Goal: Information Seeking & Learning: Find specific fact

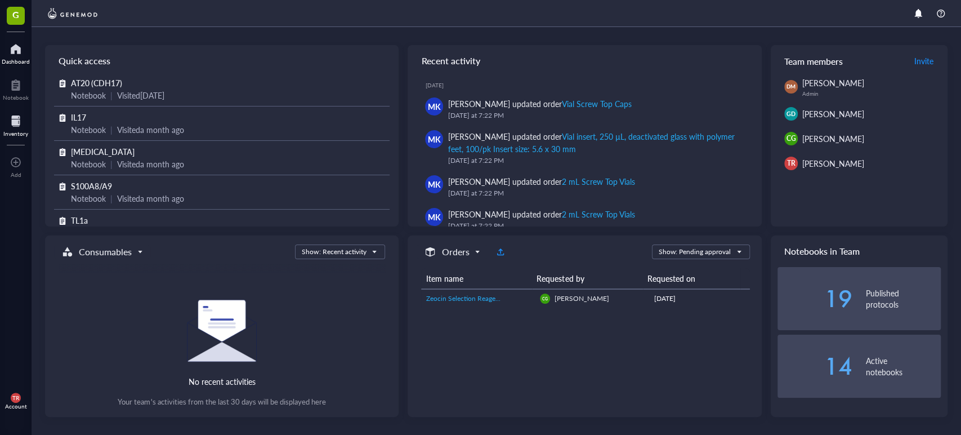
click at [15, 126] on div at bounding box center [15, 121] width 25 height 18
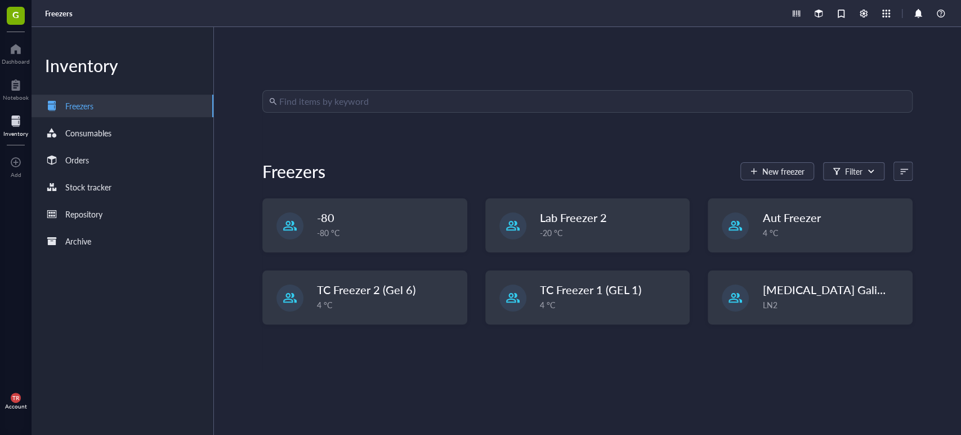
click at [471, 89] on div "Find items by keyword Freezers New freezer Filter -80 -80 °C Lab Freezer 2 -20 …" at bounding box center [587, 231] width 747 height 408
click at [470, 90] on div "Find items by keyword" at bounding box center [587, 101] width 650 height 23
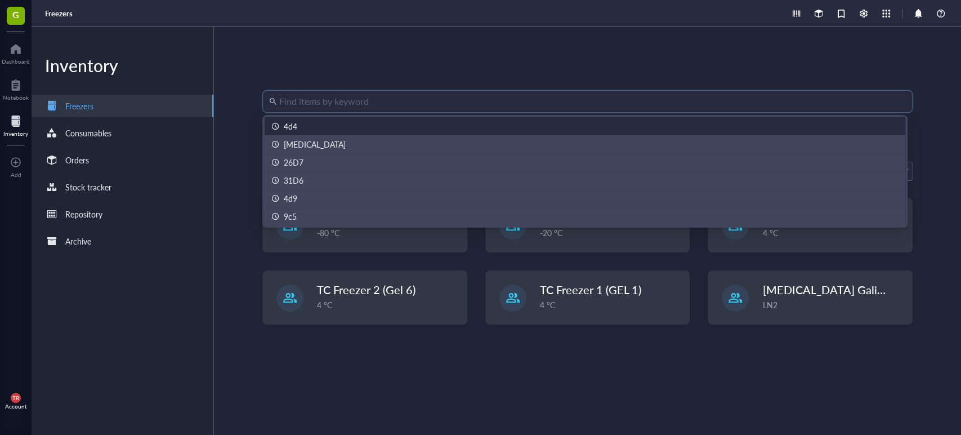
click at [482, 107] on input "search" at bounding box center [592, 101] width 627 height 21
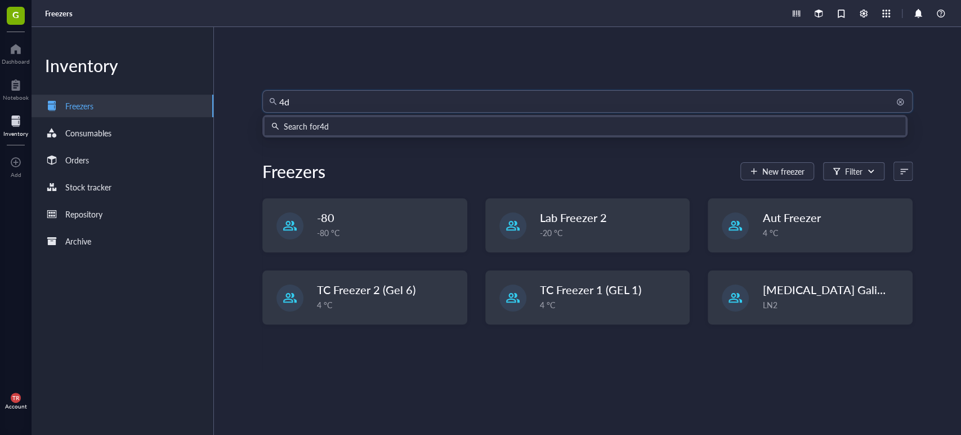
type input "4d4"
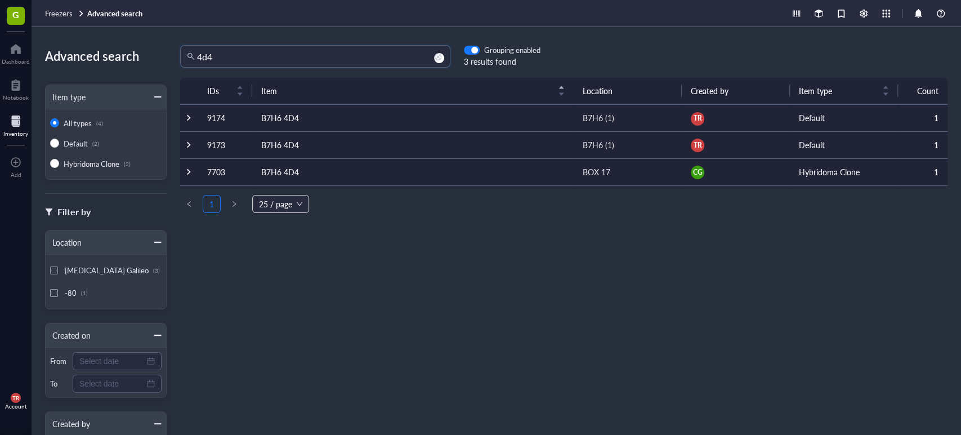
drag, startPoint x: 232, startPoint y: 63, endPoint x: 163, endPoint y: 25, distance: 79.6
click at [162, 43] on div "Advanced search Item type All types (4) Default (2) Hybridoma Clone (2) Filter …" at bounding box center [496, 231] width 929 height 408
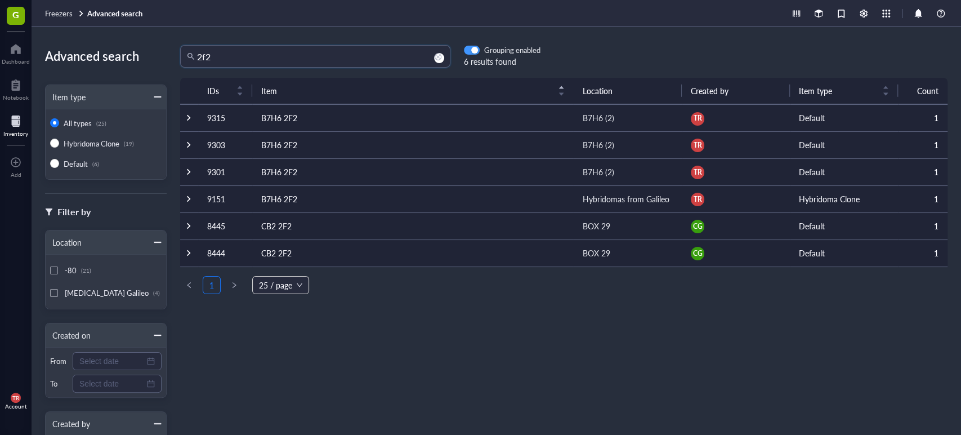
click at [475, 48] on div "button" at bounding box center [474, 50] width 7 height 7
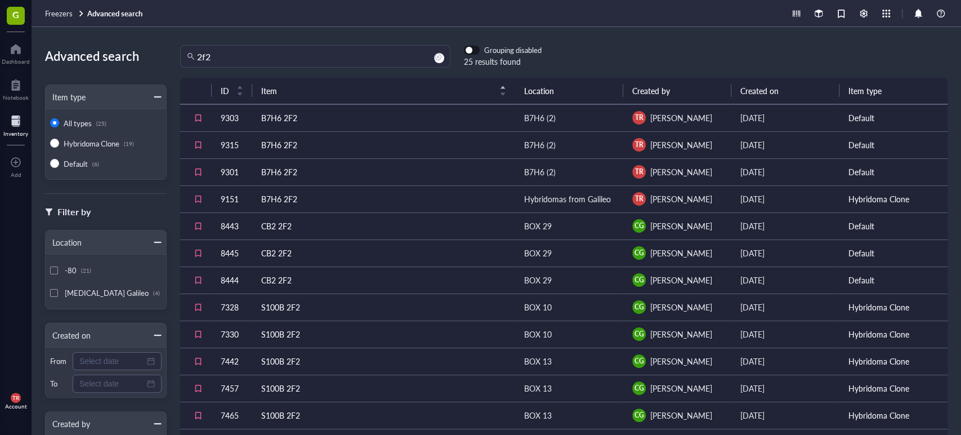
click at [475, 48] on span "button" at bounding box center [471, 50] width 15 height 8
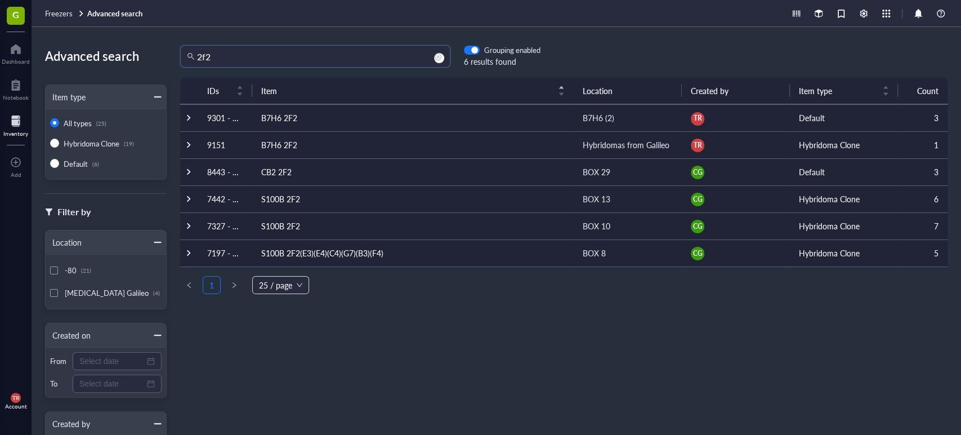
drag, startPoint x: 250, startPoint y: 59, endPoint x: 162, endPoint y: 62, distance: 87.9
click at [164, 62] on div "Advanced search Item type All types (25) Hybridoma Clone (19) Default (6) Filte…" at bounding box center [496, 231] width 929 height 408
type input "26d7"
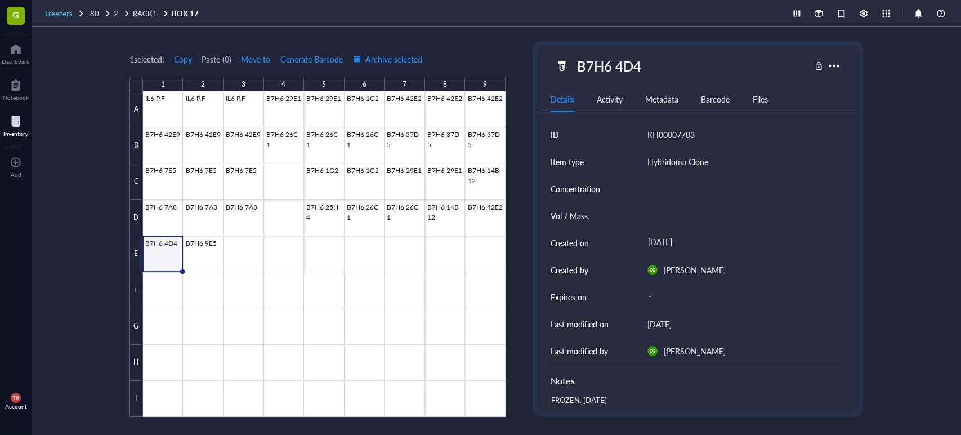
click at [63, 11] on span "Freezers" at bounding box center [59, 13] width 28 height 11
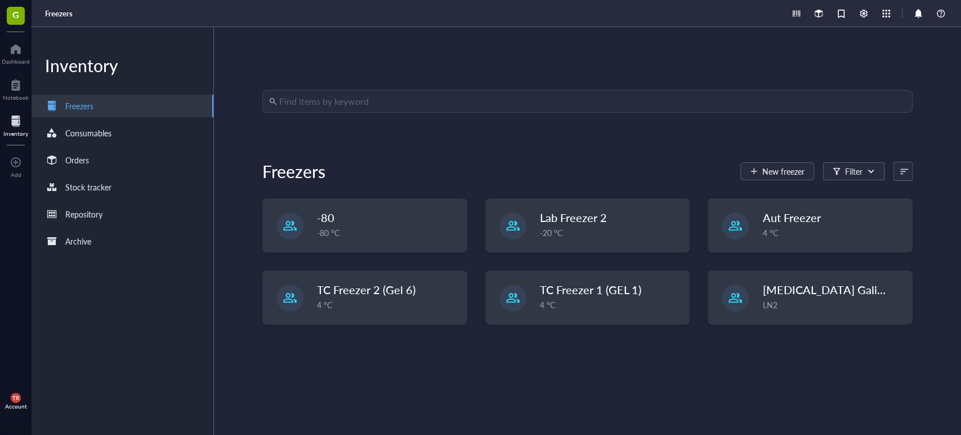
click at [342, 94] on input "search" at bounding box center [592, 101] width 627 height 21
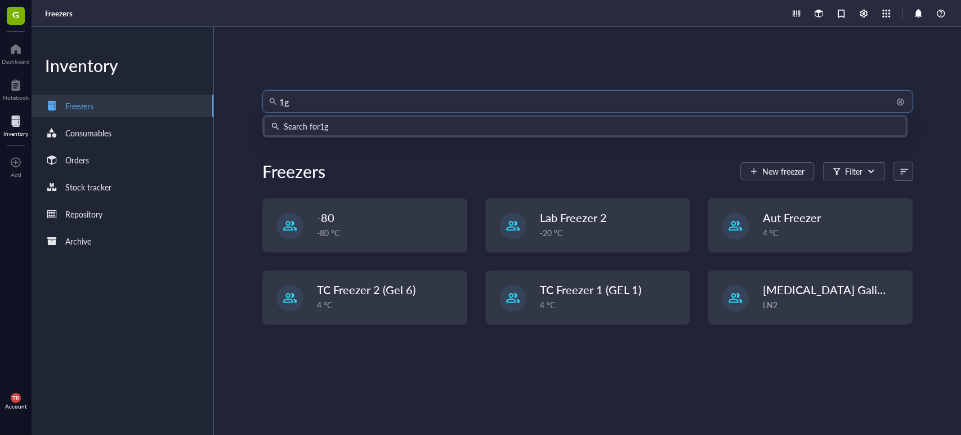
type input "1g2"
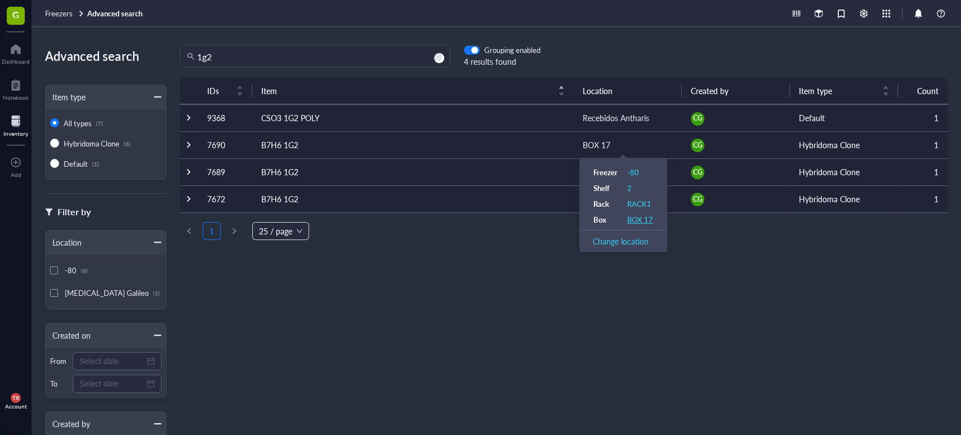
click at [635, 219] on div "BOX 17" at bounding box center [640, 219] width 26 height 10
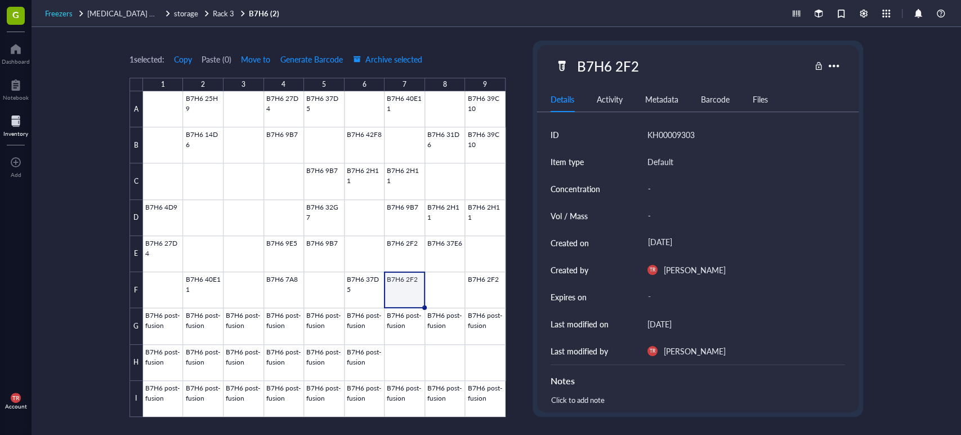
click at [62, 13] on span "Freezers" at bounding box center [59, 13] width 28 height 11
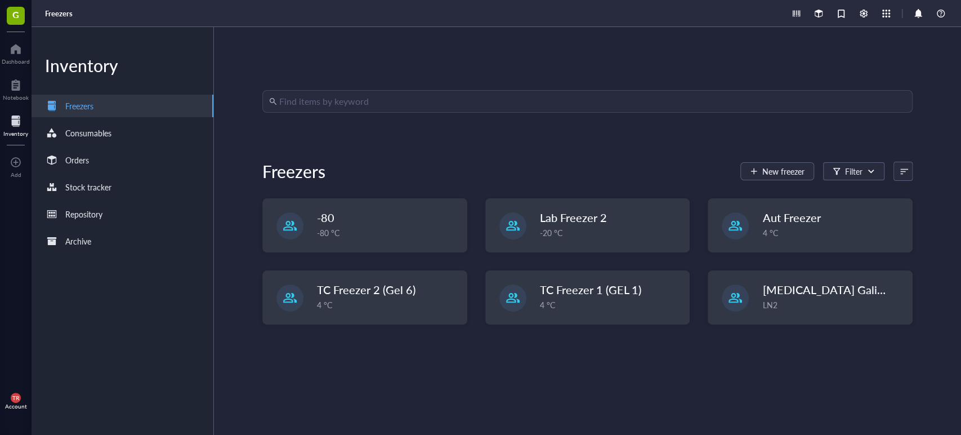
click at [376, 86] on div "Find items by keyword Freezers New freezer Filter -80 -80 °C Lab Freezer 2 -20 …" at bounding box center [587, 231] width 747 height 408
click at [379, 88] on div "Find items by keyword Freezers New freezer Filter -80 -80 °C Lab Freezer 2 -20 …" at bounding box center [587, 231] width 747 height 408
click at [389, 99] on input "search" at bounding box center [592, 101] width 627 height 21
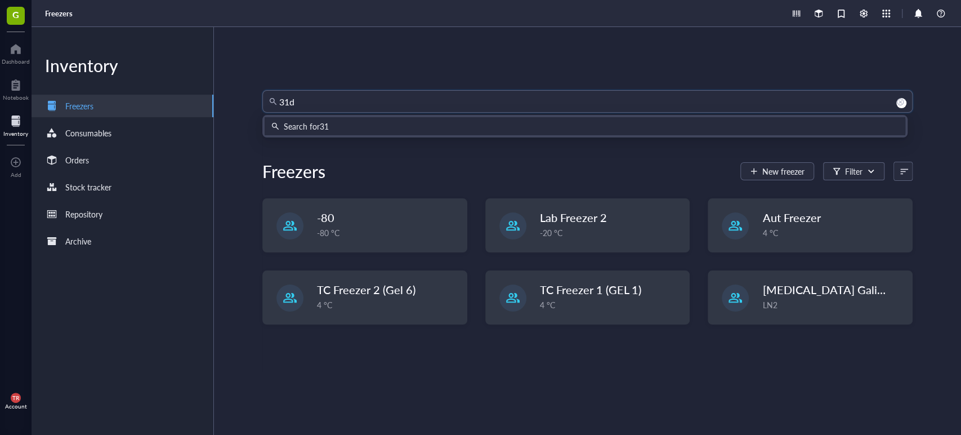
type input "31d6"
